Goal: Information Seeking & Learning: Check status

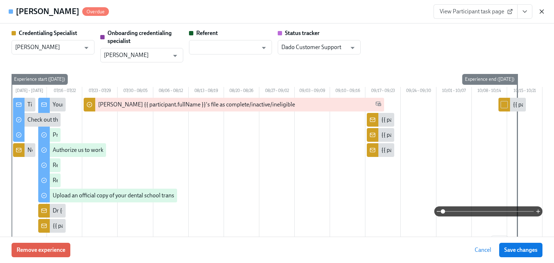
click at [539, 9] on icon "button" at bounding box center [542, 11] width 7 height 7
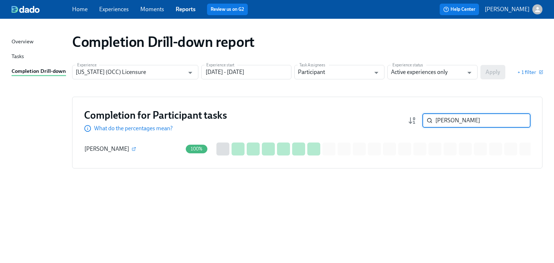
drag, startPoint x: 450, startPoint y: 117, endPoint x: 408, endPoint y: 120, distance: 42.3
click at [406, 120] on div "Completion for Participant tasks What do the percentages mean? [PERSON_NAME] ​" at bounding box center [307, 121] width 447 height 24
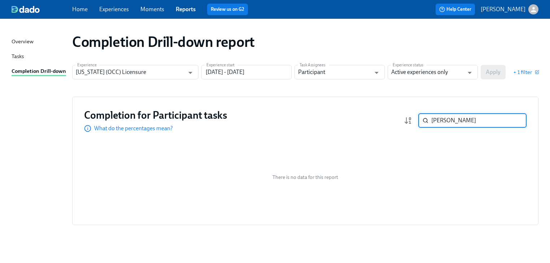
type input "[PERSON_NAME]"
drag, startPoint x: 446, startPoint y: 121, endPoint x: 417, endPoint y: 125, distance: 29.4
click at [417, 125] on div "[PERSON_NAME] ​" at bounding box center [465, 120] width 123 height 14
type input "jaj"
click at [397, 69] on input "Active experiences only" at bounding box center [427, 72] width 73 height 14
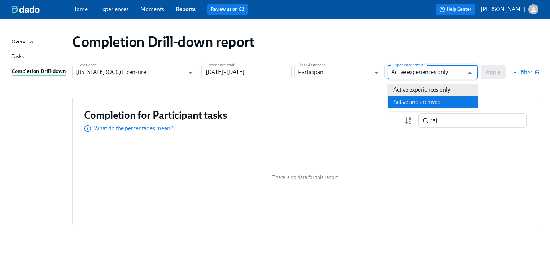
click at [402, 104] on li "Active and archived" at bounding box center [433, 102] width 90 height 12
type input "Active and archived"
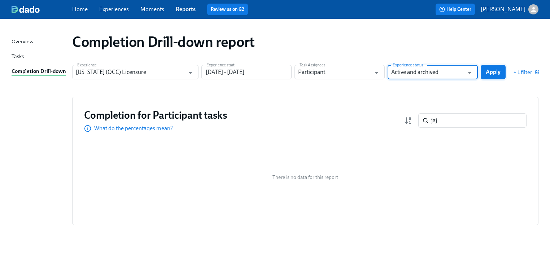
click at [498, 72] on span "Apply" at bounding box center [493, 72] width 15 height 7
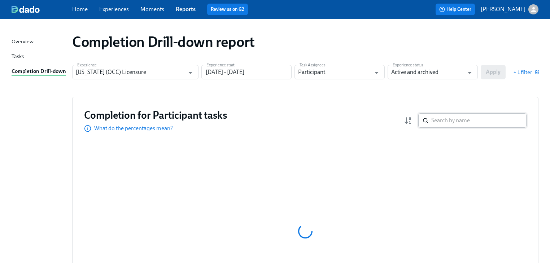
click at [451, 123] on input "search" at bounding box center [478, 120] width 95 height 14
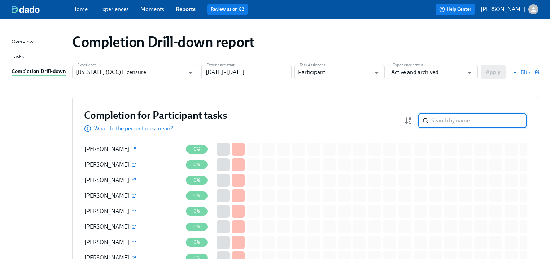
click at [451, 120] on input "search" at bounding box center [478, 120] width 95 height 14
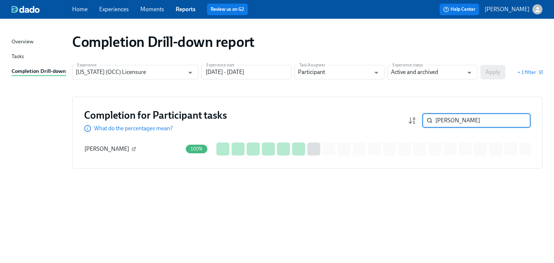
type input "[PERSON_NAME]"
click at [132, 149] on icon "button" at bounding box center [134, 149] width 4 height 4
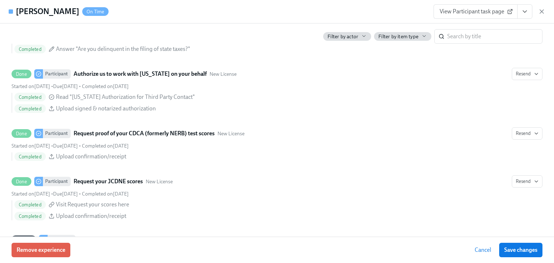
scroll to position [1068, 0]
click at [541, 10] on icon "button" at bounding box center [542, 12] width 4 height 4
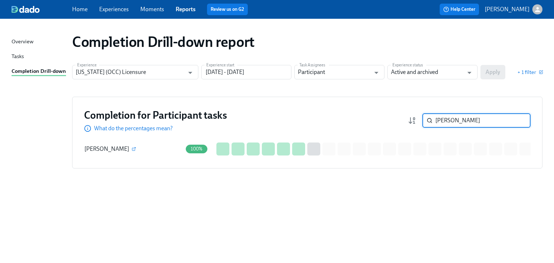
drag, startPoint x: 449, startPoint y: 119, endPoint x: 426, endPoint y: 120, distance: 23.1
click at [426, 120] on div "[PERSON_NAME] ​" at bounding box center [477, 120] width 108 height 14
click at [451, 121] on input "jaj" at bounding box center [483, 120] width 95 height 14
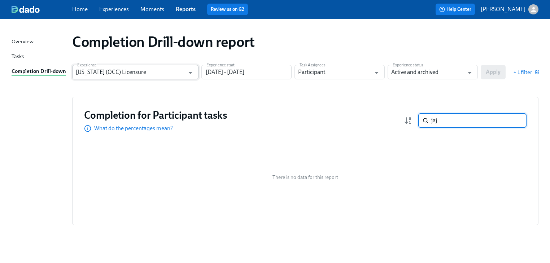
type input "jaj"
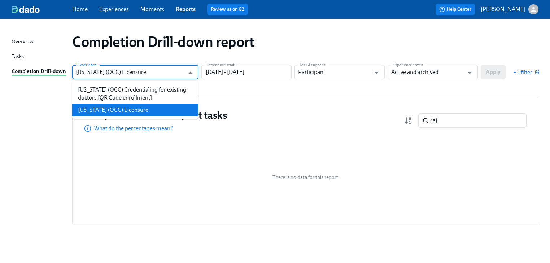
click at [94, 73] on input "[US_STATE] (OCC) Licensure" at bounding box center [130, 72] width 109 height 14
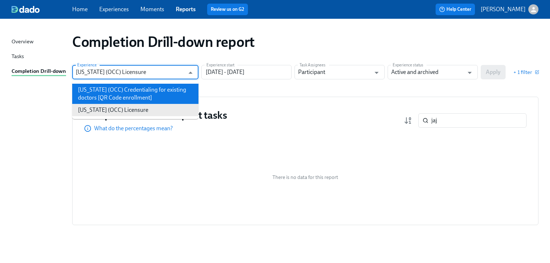
click at [97, 94] on li "[US_STATE] (OCC) Credentialing for existing doctors [QR Code enrollment]" at bounding box center [135, 94] width 126 height 20
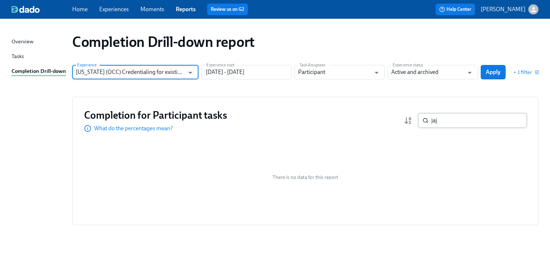
click at [455, 123] on input "jaj" at bounding box center [478, 120] width 95 height 14
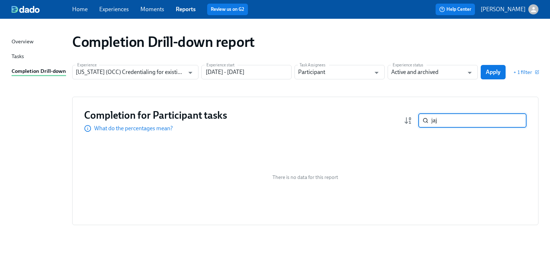
click at [460, 123] on input "jaj" at bounding box center [478, 120] width 95 height 14
click at [157, 72] on input "[US_STATE] (OCC) Credentialing for existing doctors [QR Code enrollment]" at bounding box center [130, 72] width 109 height 14
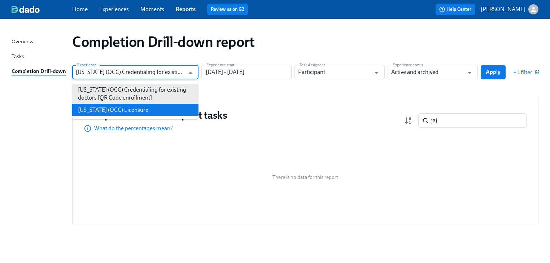
click at [147, 110] on li "[US_STATE] (OCC) Licensure" at bounding box center [135, 110] width 126 height 12
type input "[US_STATE] (OCC) Licensure"
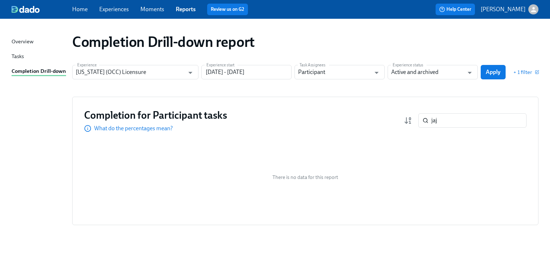
click at [209, 91] on div "Completion Drill-down report Experience [US_STATE] (OCC) Licensure Experience E…" at bounding box center [275, 137] width 527 height 221
click at [184, 9] on link "Reports" at bounding box center [186, 9] width 20 height 7
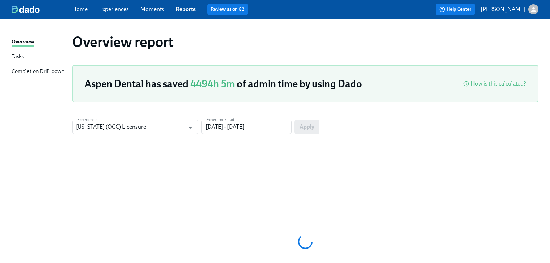
click at [29, 69] on div "Completion Drill-down" at bounding box center [38, 71] width 53 height 9
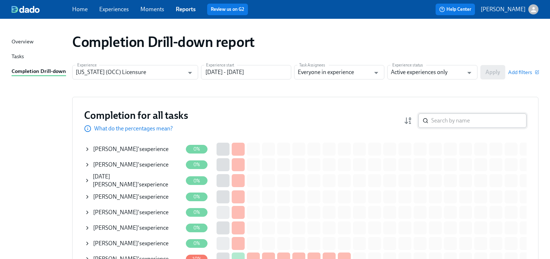
click at [435, 120] on div "​" at bounding box center [472, 120] width 108 height 14
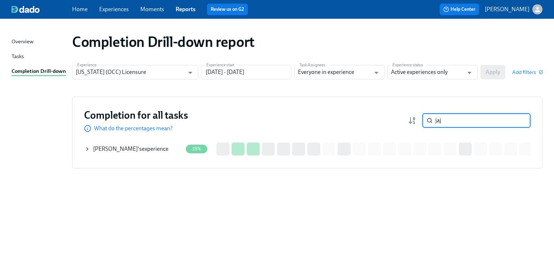
type input "jaj"
click at [135, 149] on div "[PERSON_NAME] 's experience" at bounding box center [130, 149] width 75 height 8
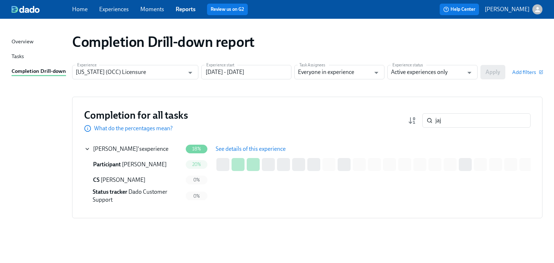
click at [238, 149] on span "See details of this experience" at bounding box center [251, 148] width 70 height 7
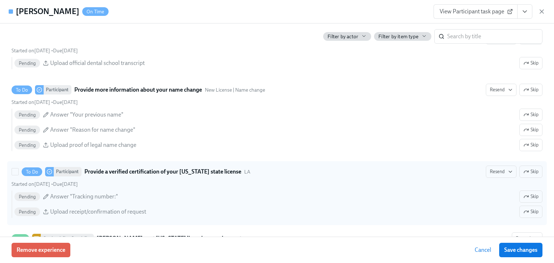
scroll to position [1415, 0]
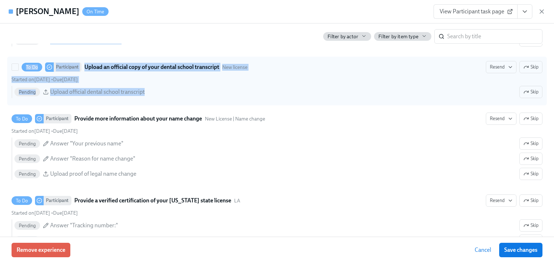
drag, startPoint x: 0, startPoint y: 45, endPoint x: 166, endPoint y: 85, distance: 171.2
click at [166, 85] on div "Credentialing Specialist [PERSON_NAME] ​ Onboarding credentialing specialist [P…" at bounding box center [277, 129] width 554 height 213
